Goal: Task Accomplishment & Management: Manage account settings

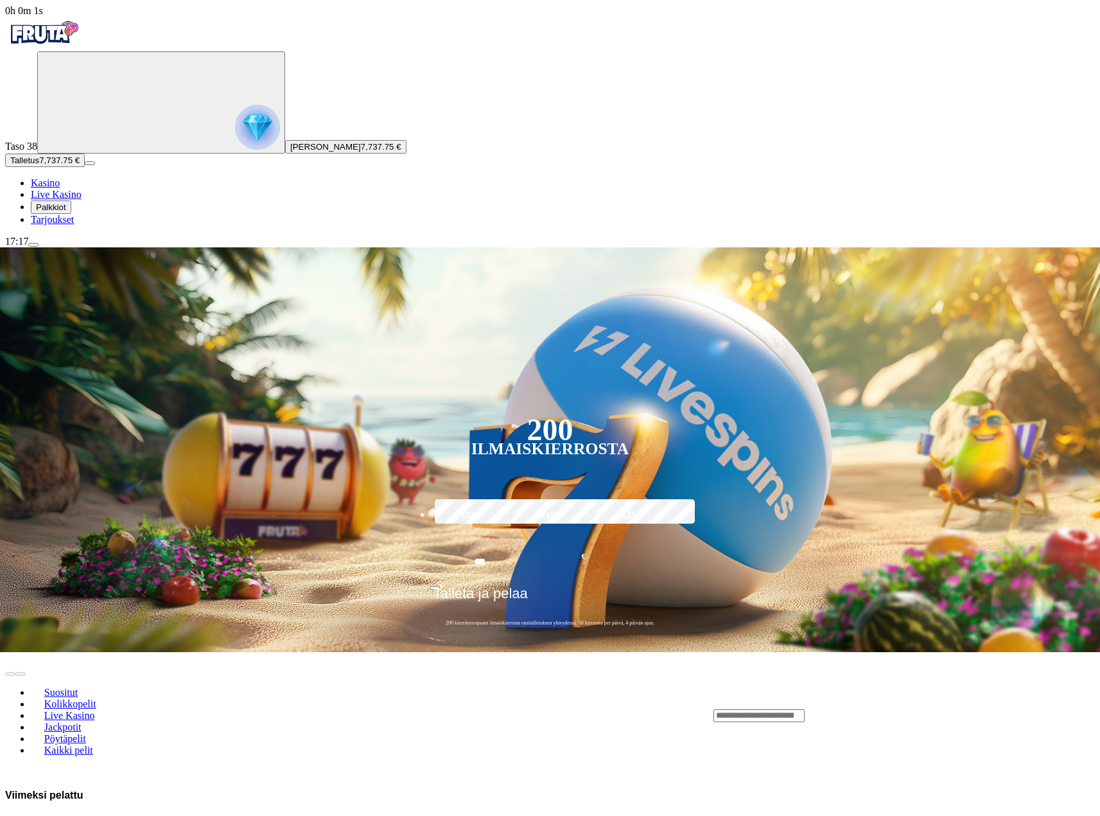
click at [71, 214] on button "Palkkiot" at bounding box center [51, 206] width 40 height 13
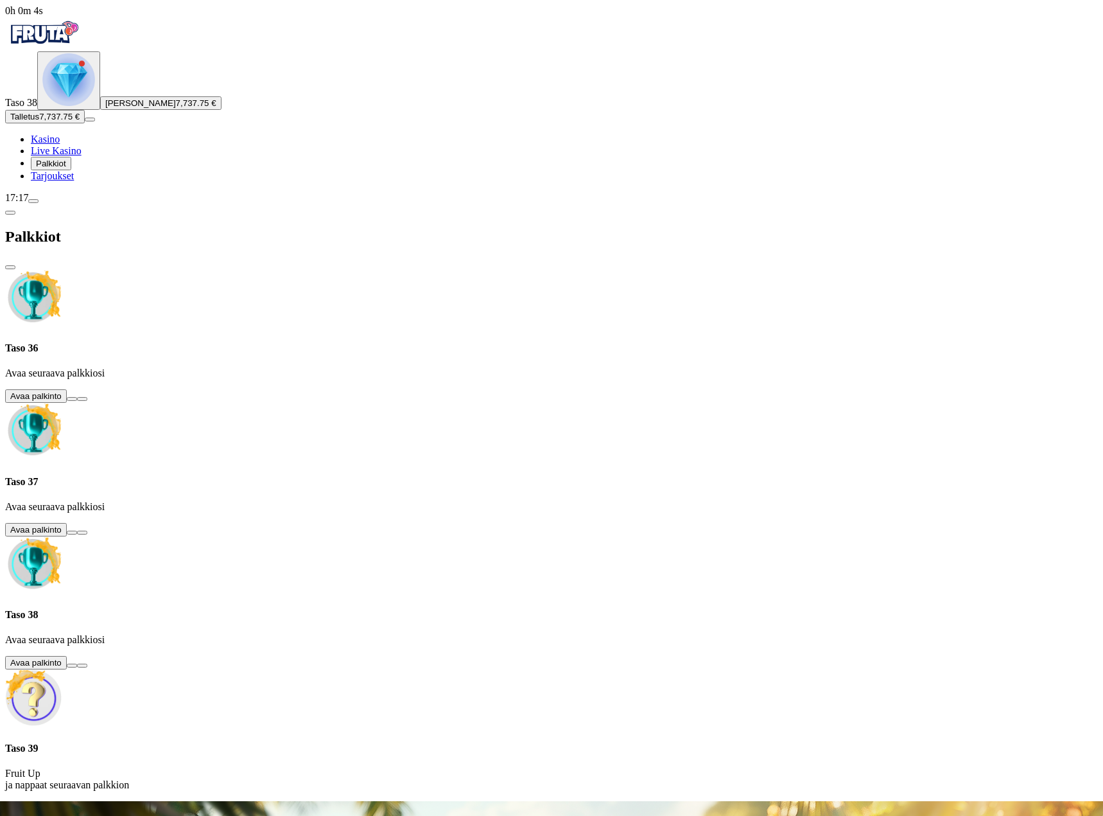
click at [10, 267] on span "close icon" at bounding box center [10, 267] width 0 height 0
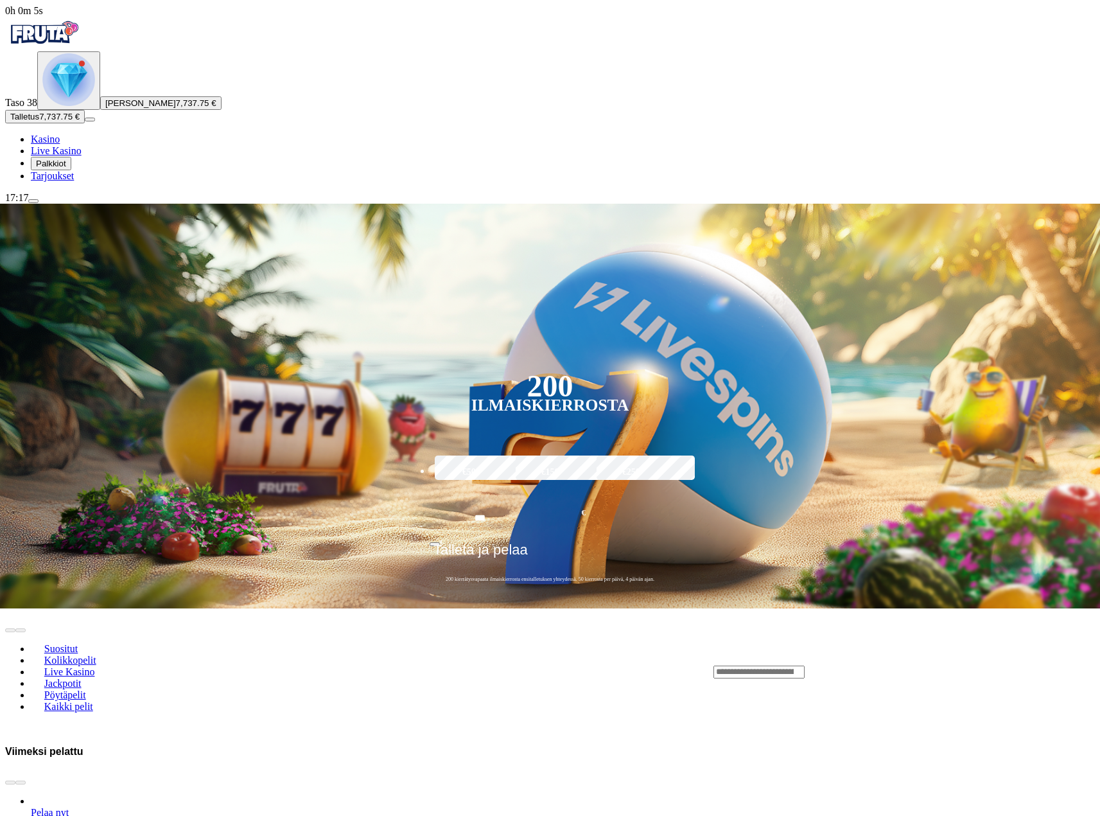
click at [74, 181] on span "Tarjoukset" at bounding box center [52, 175] width 43 height 11
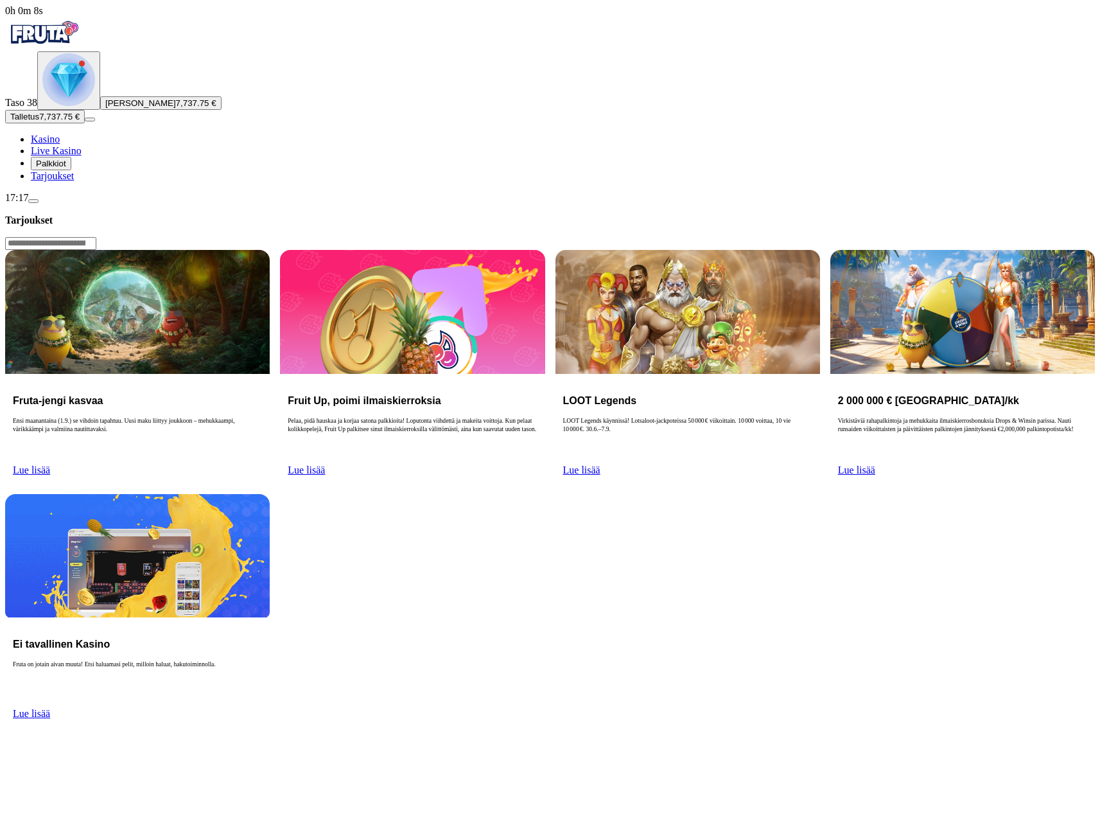
click at [33, 201] on span "menu icon" at bounding box center [33, 201] width 0 height 0
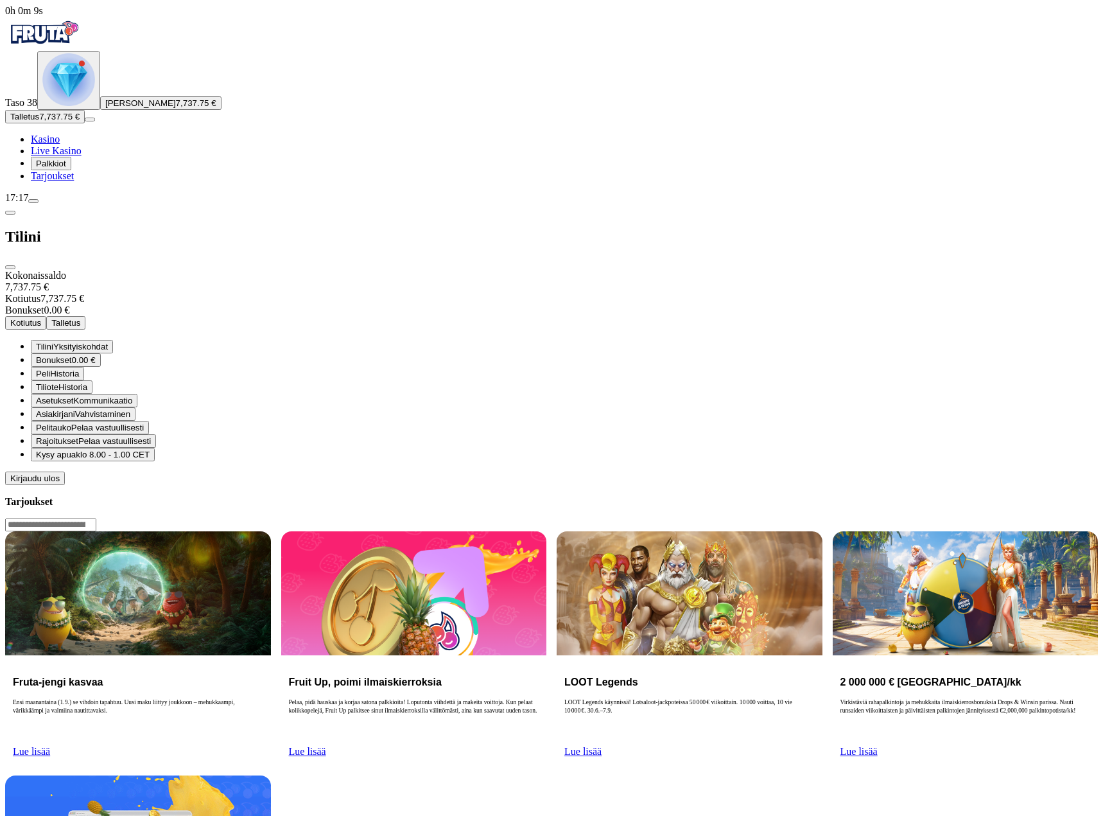
click at [60, 483] on span "Kirjaudu ulos" at bounding box center [34, 478] width 49 height 10
